Goal: Share content: Share content

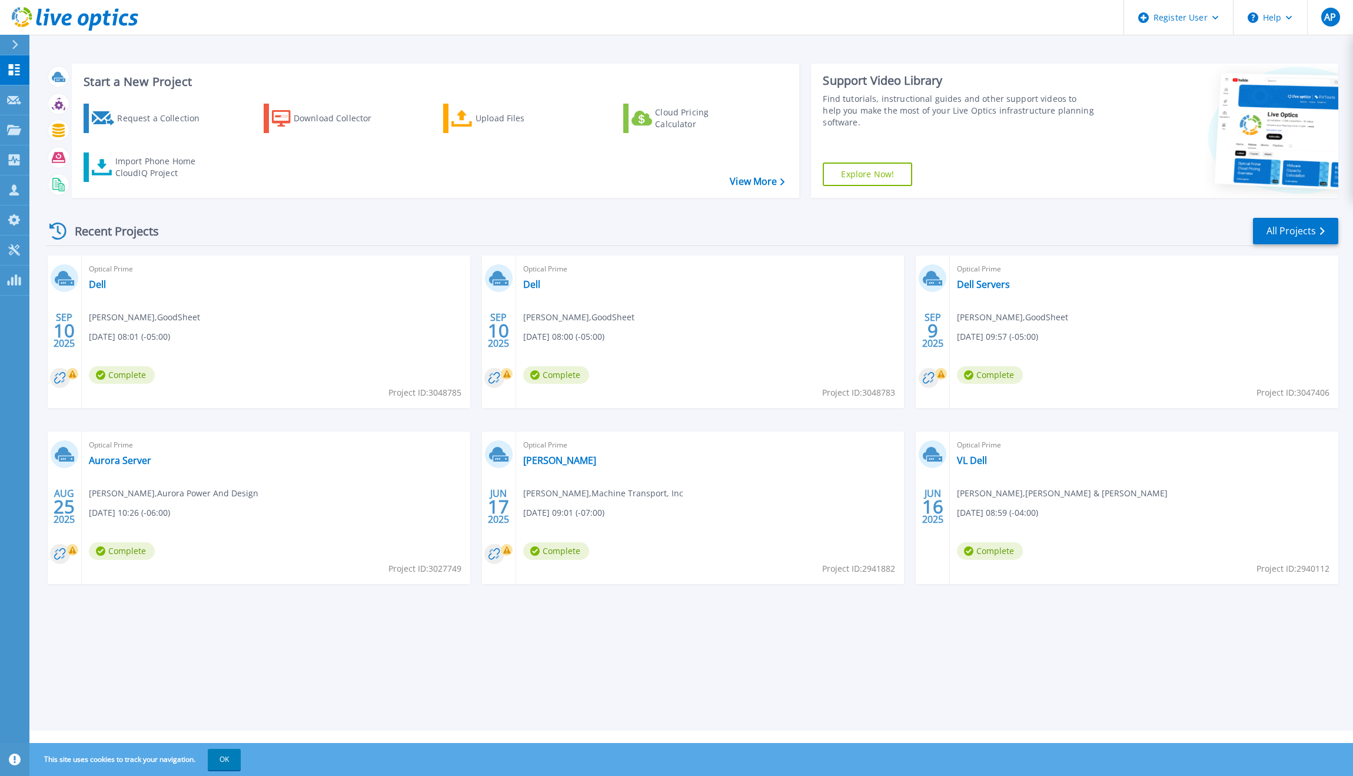
click at [919, 677] on div "Start a New Project Request a Collection Download Collector Upload Files Cloud …" at bounding box center [691, 365] width 1324 height 730
click at [93, 283] on link "Dell" at bounding box center [97, 284] width 17 height 12
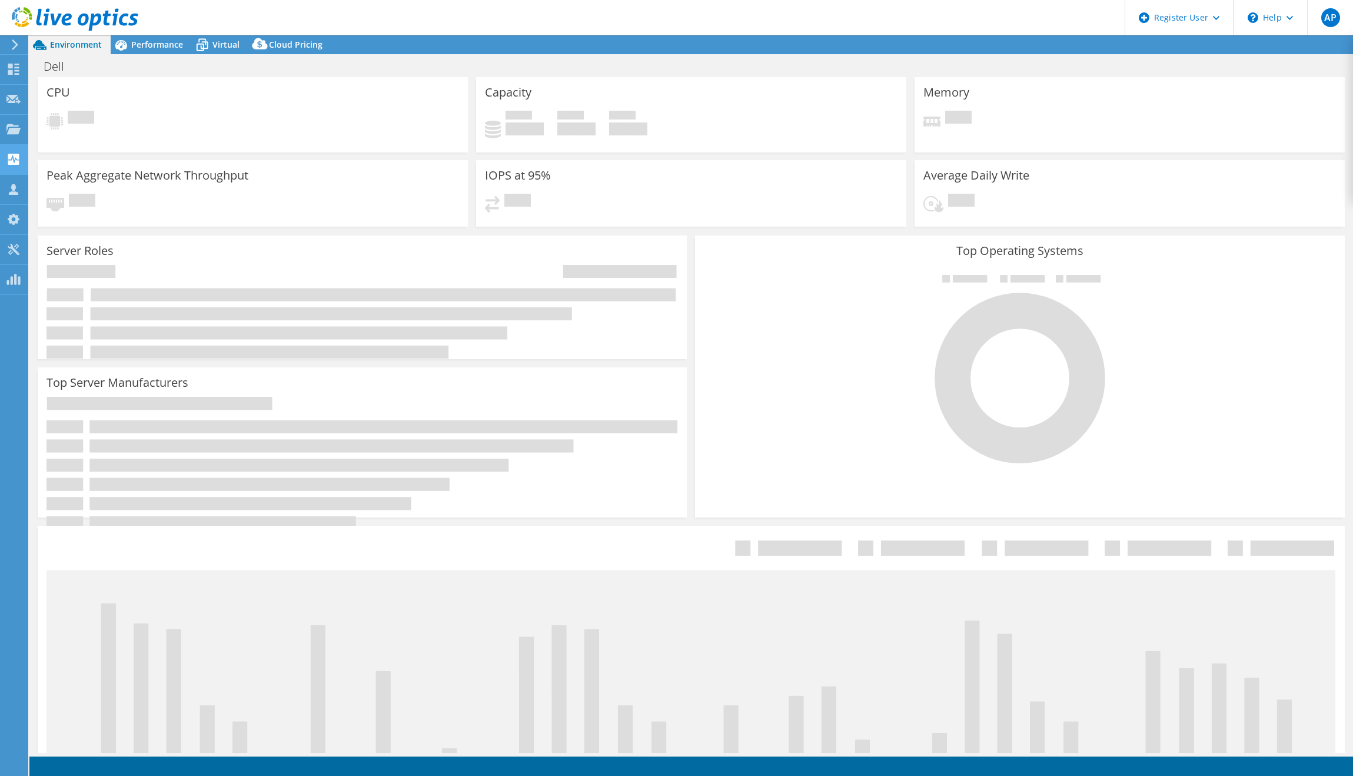
select select "USD"
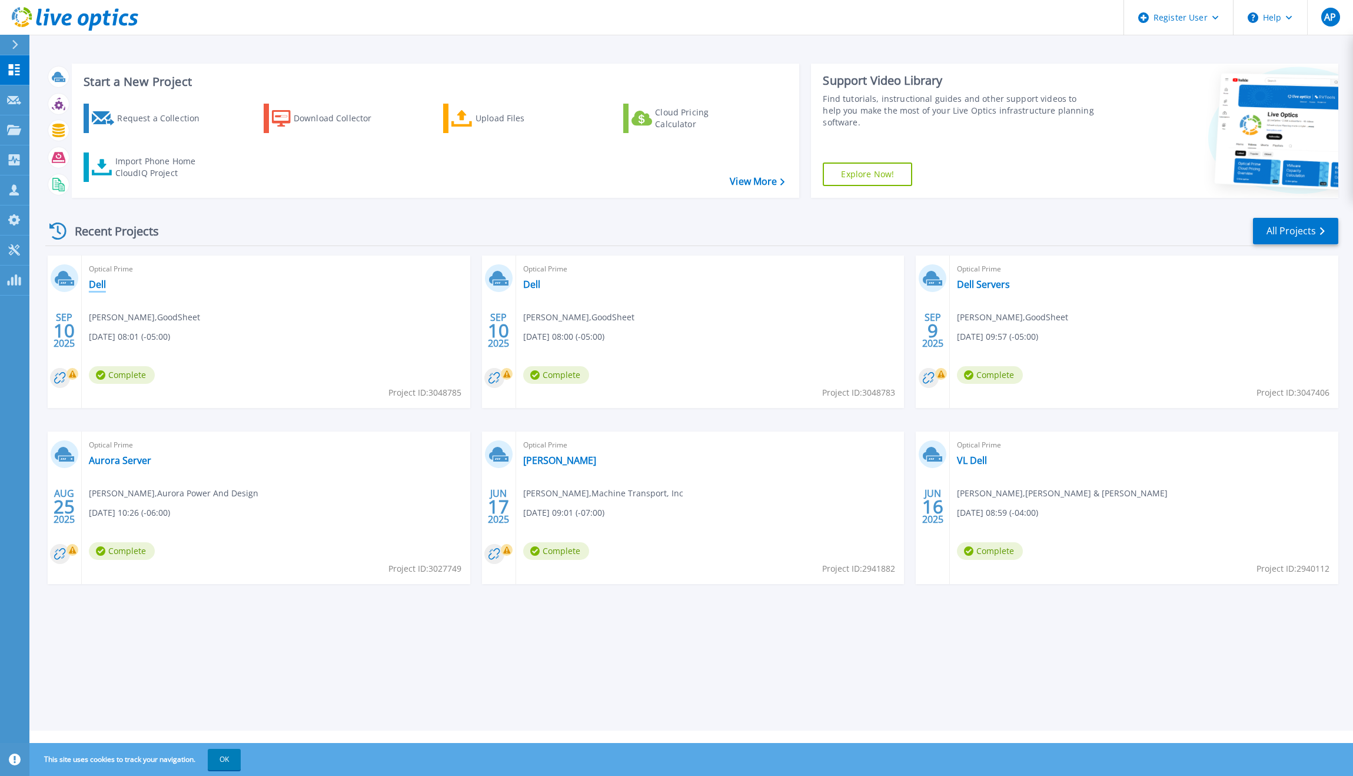
click at [96, 284] on link "Dell" at bounding box center [97, 284] width 17 height 12
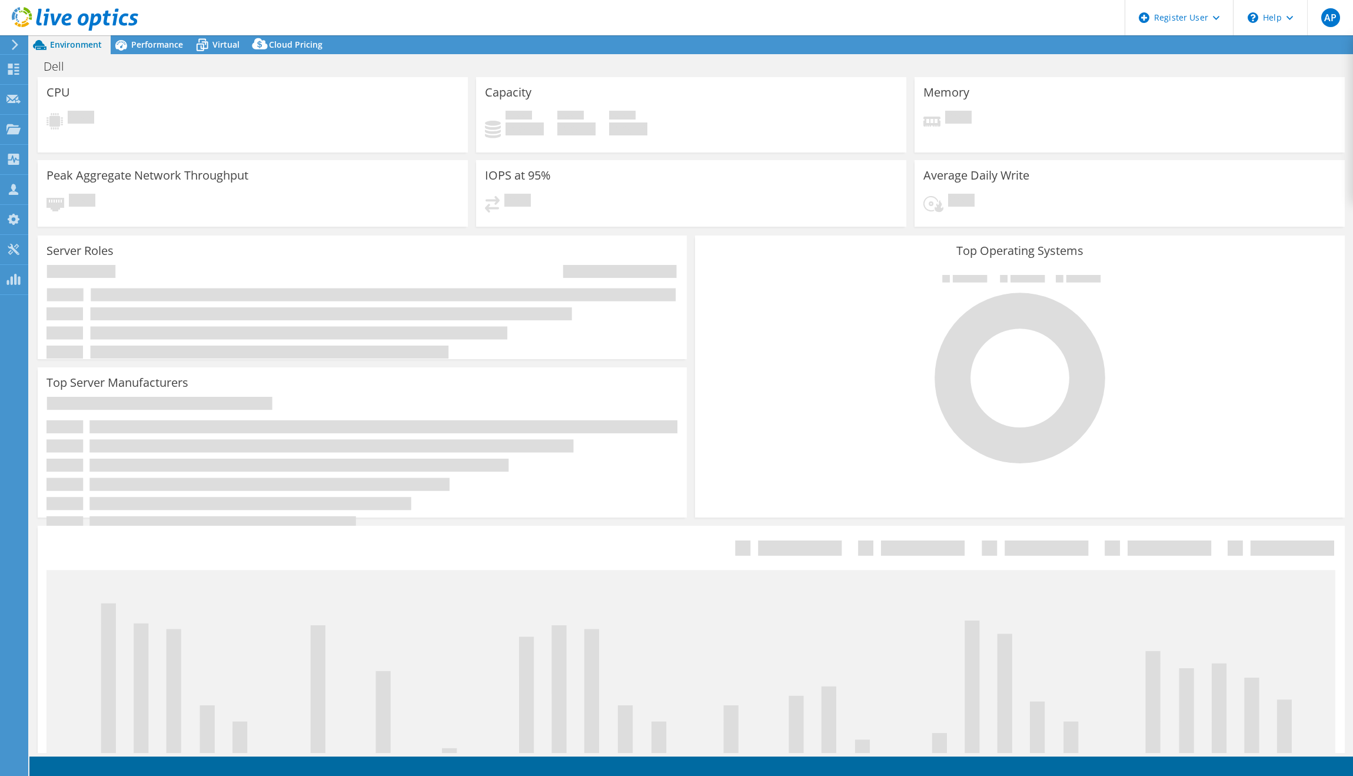
select select "USD"
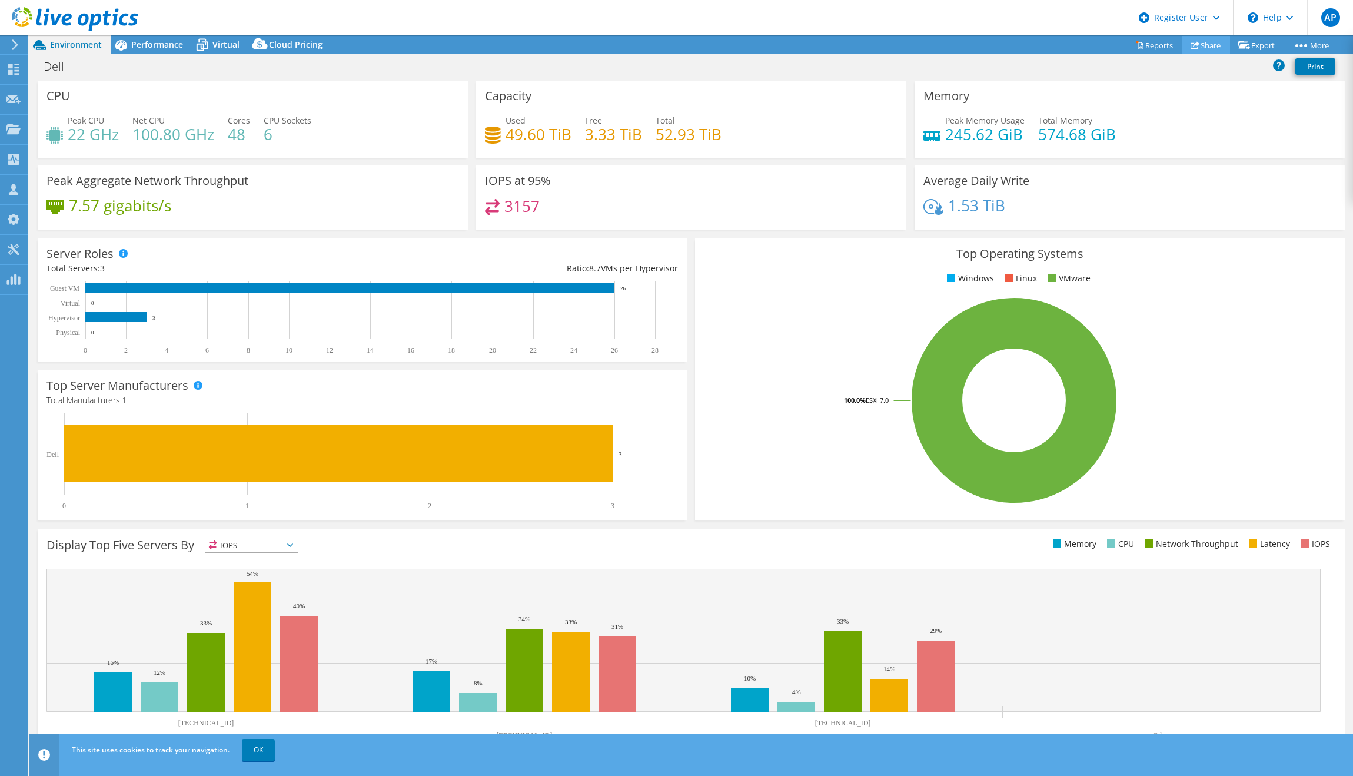
click at [1204, 46] on link "Share" at bounding box center [1206, 45] width 48 height 18
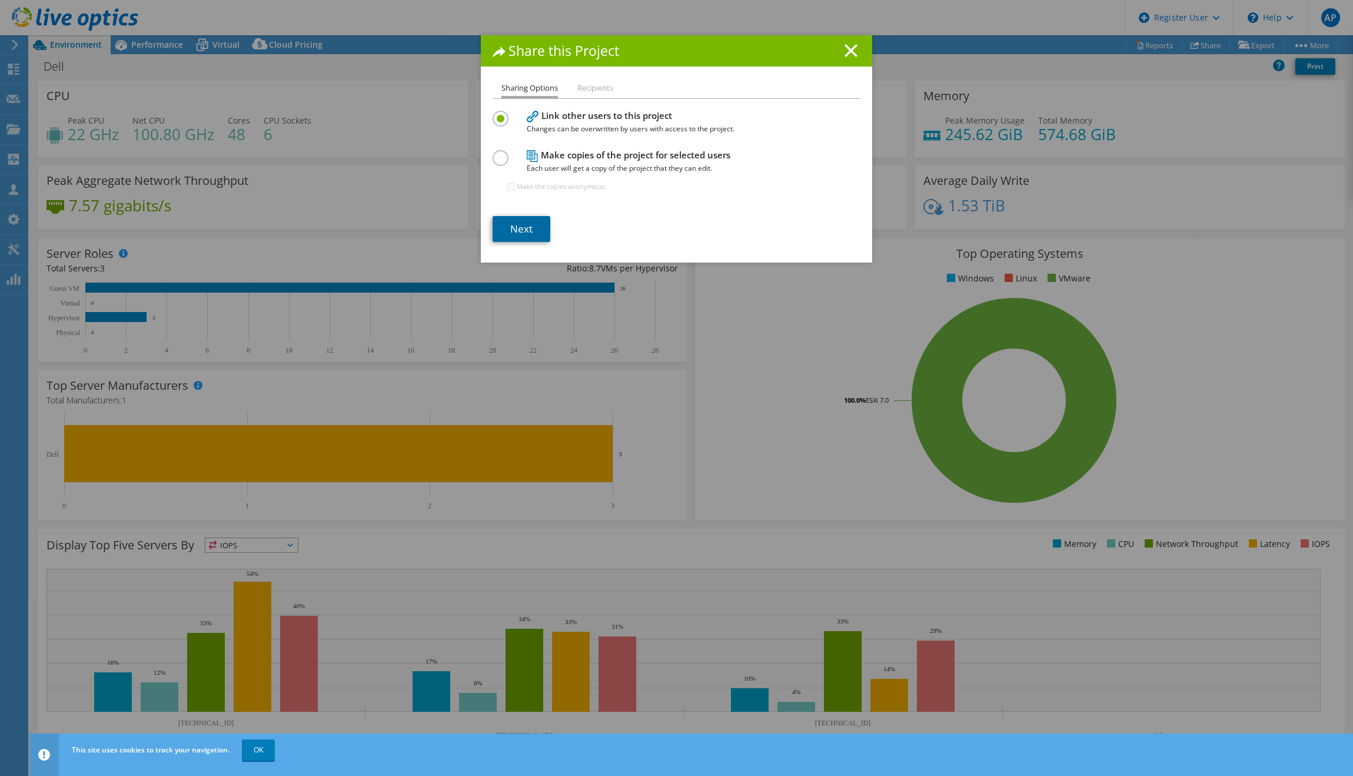
click at [517, 230] on link "Next" at bounding box center [522, 229] width 58 height 26
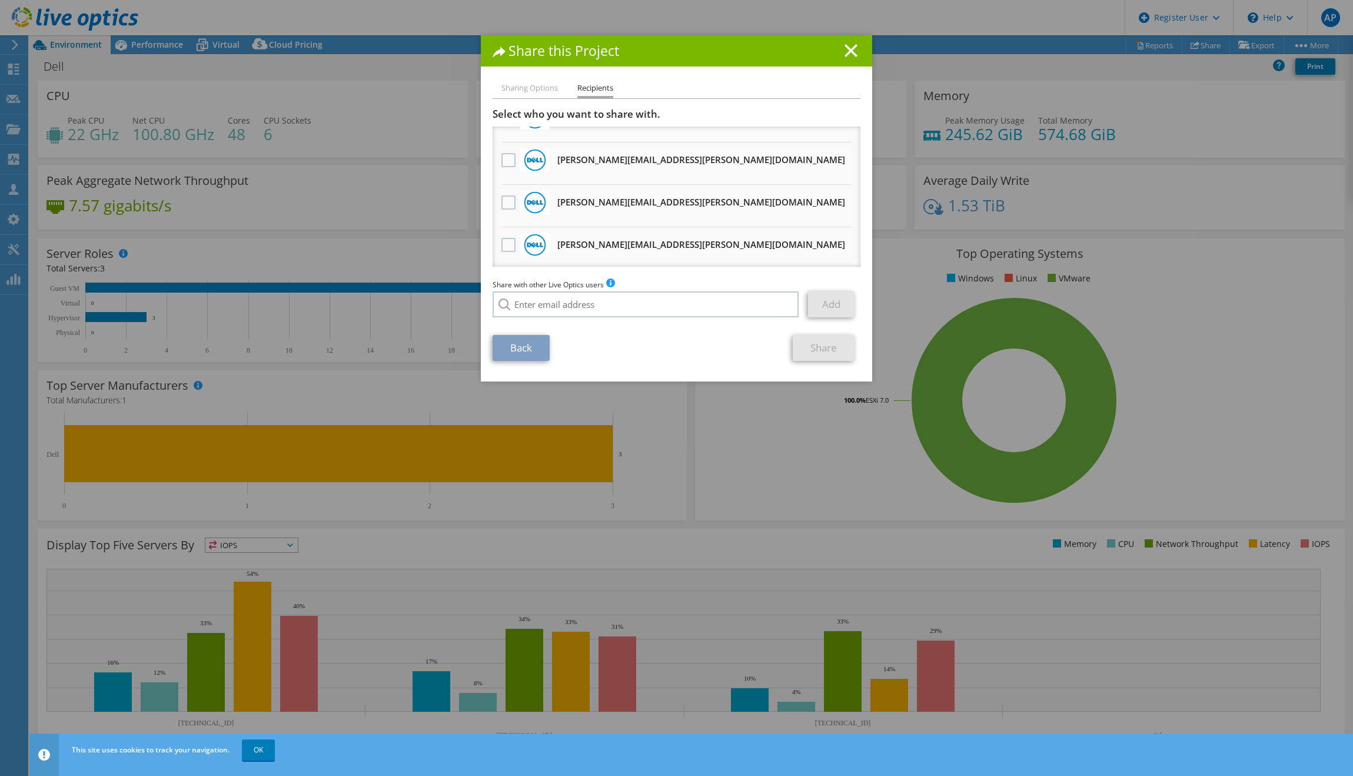
scroll to position [72, 0]
click at [599, 238] on h3 "Javier.Cerda@Dell.com Will receive an anonymous copy" at bounding box center [701, 241] width 288 height 19
click at [520, 241] on div at bounding box center [534, 242] width 29 height 24
click at [507, 241] on label at bounding box center [509, 242] width 17 height 14
click at [0, 0] on input "checkbox" at bounding box center [0, 0] width 0 height 0
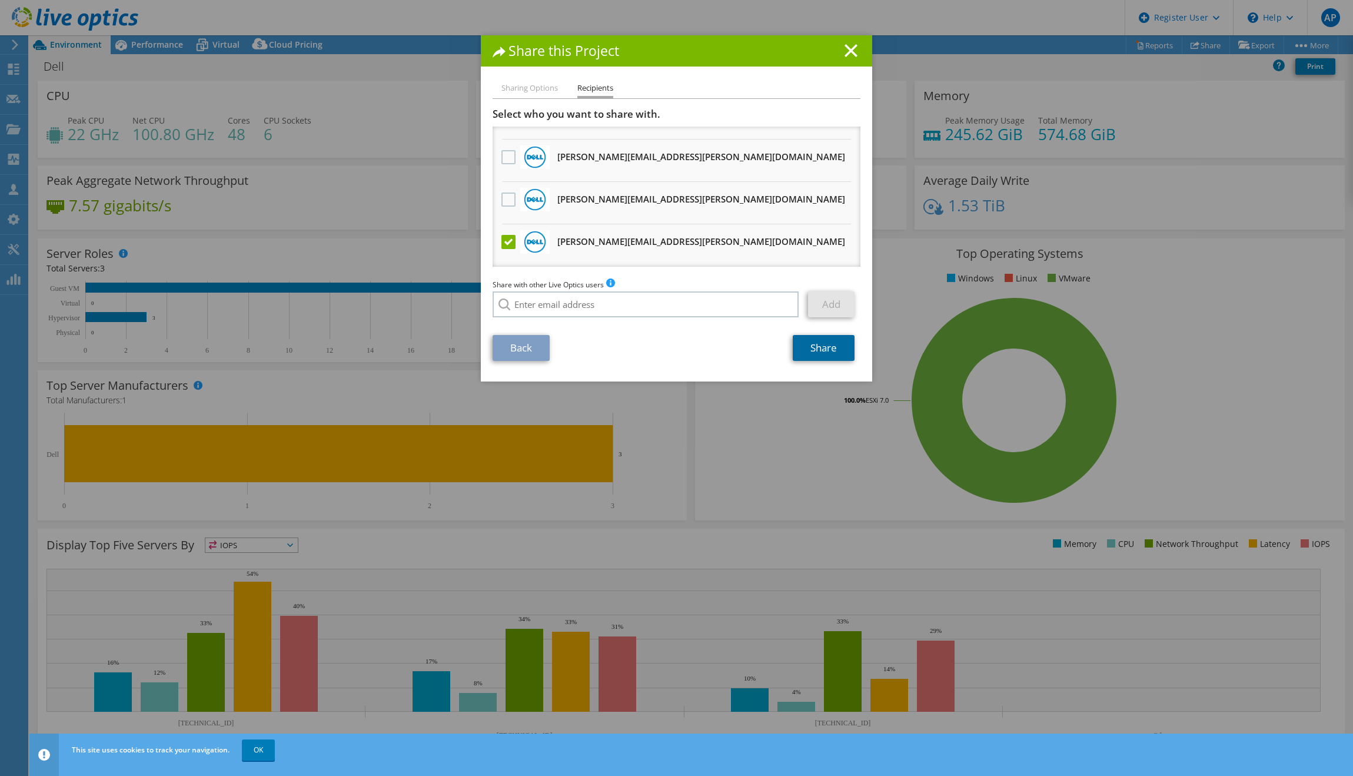
click at [813, 350] on link "Share" at bounding box center [824, 348] width 62 height 26
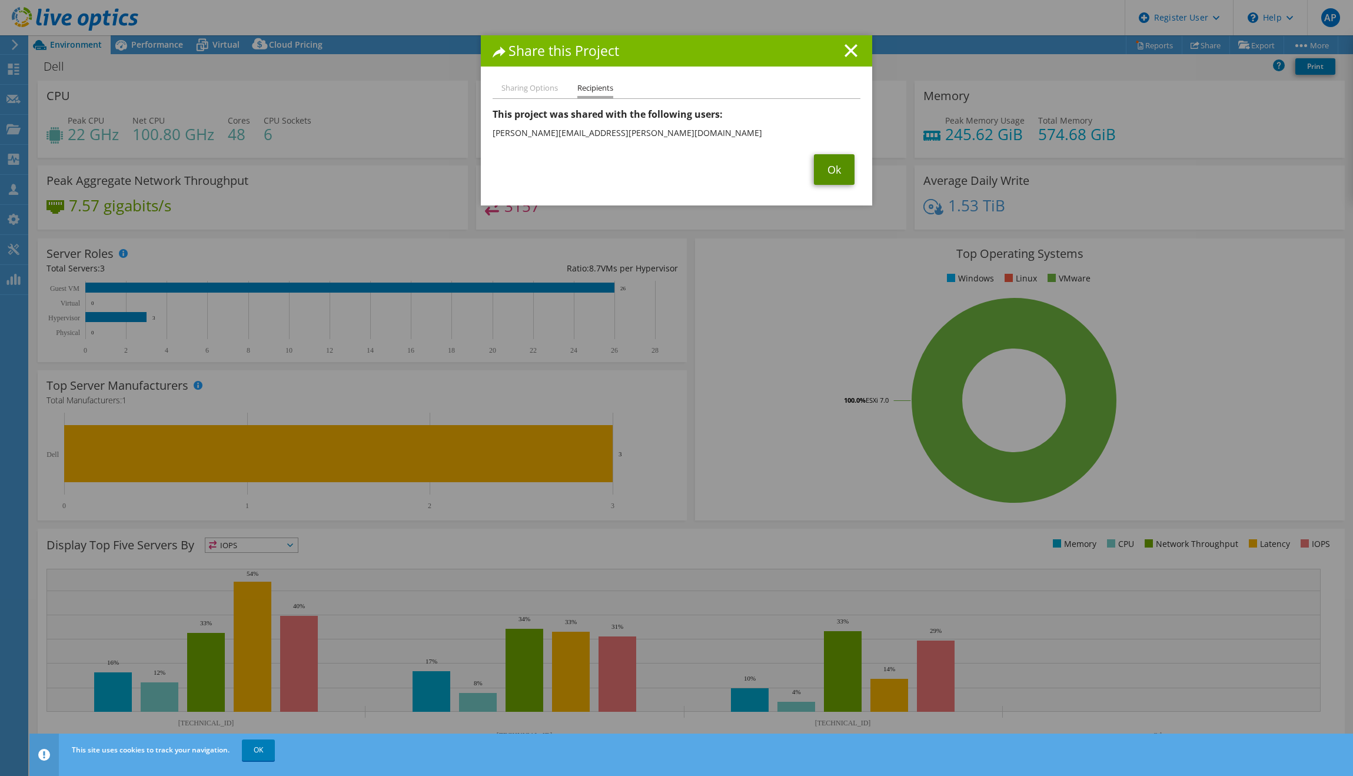
click at [832, 170] on link "Ok" at bounding box center [834, 169] width 41 height 31
